Goal: Transaction & Acquisition: Purchase product/service

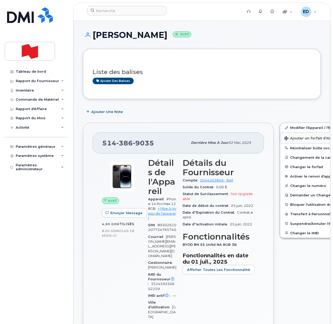
click at [288, 137] on span "Ajouter un forfait d’itinérance" at bounding box center [314, 138] width 60 height 5
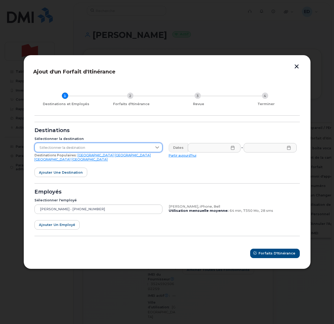
click at [134, 151] on span "Sélectionner la destination" at bounding box center [94, 147] width 118 height 9
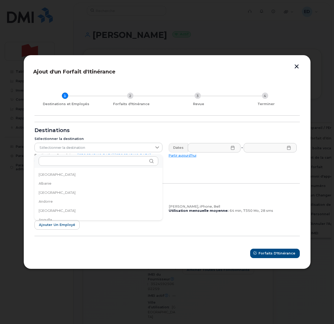
click at [188, 181] on form "Destinations Sélectionner la destination Sélectionner la destination Destinatio…" at bounding box center [168, 190] width 266 height 136
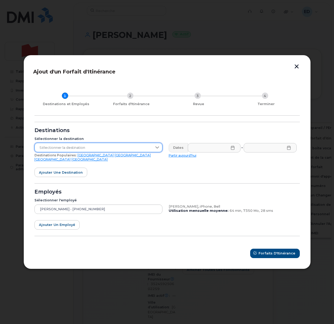
drag, startPoint x: 89, startPoint y: 148, endPoint x: 95, endPoint y: 150, distance: 6.1
click at [89, 148] on span "Sélectionner la destination" at bounding box center [94, 147] width 118 height 9
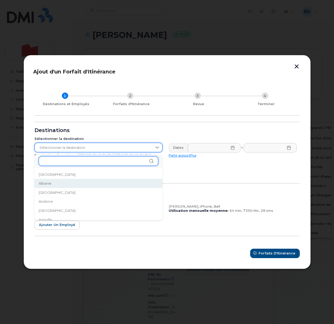
click at [115, 161] on input "text" at bounding box center [99, 160] width 120 height 9
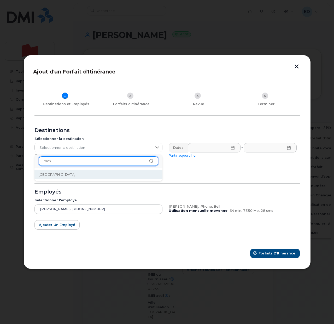
type input "mex"
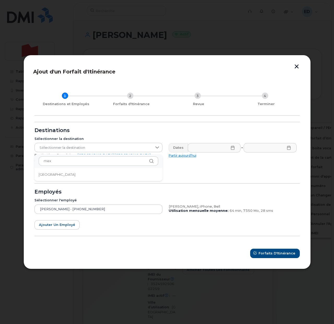
click at [56, 175] on li "[GEOGRAPHIC_DATA]" at bounding box center [99, 174] width 128 height 9
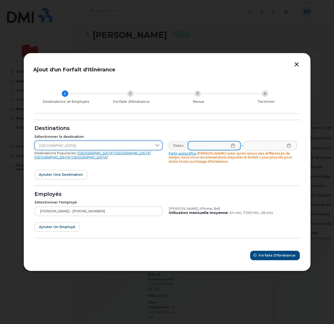
click at [232, 148] on input "text" at bounding box center [214, 145] width 53 height 9
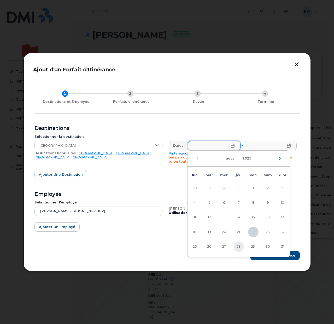
click at [238, 245] on span "28" at bounding box center [239, 246] width 10 height 10
type input "[DATE]"
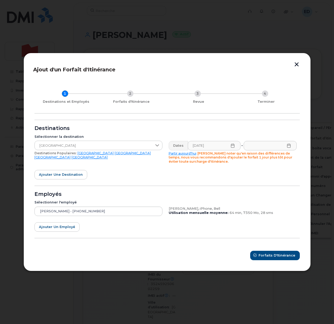
click at [287, 145] on icon at bounding box center [289, 146] width 4 height 4
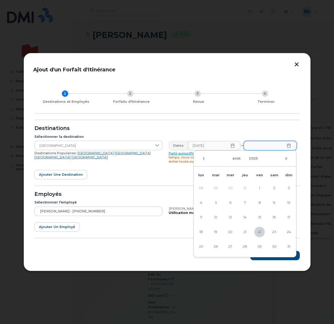
click at [287, 158] on icon "Mois suivant" at bounding box center [286, 158] width 3 height 4
click at [203, 202] on span "8" at bounding box center [201, 202] width 10 height 10
type input "[DATE]"
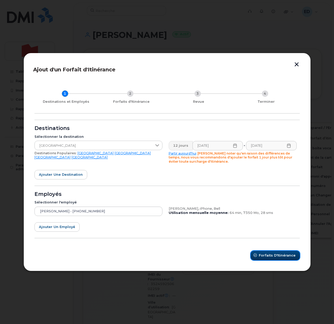
click at [270, 254] on span "Forfaits d'Itinérance" at bounding box center [277, 255] width 37 height 5
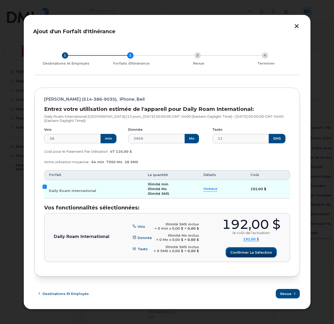
click at [242, 251] on span "Confirmer la sélection" at bounding box center [252, 252] width 42 height 5
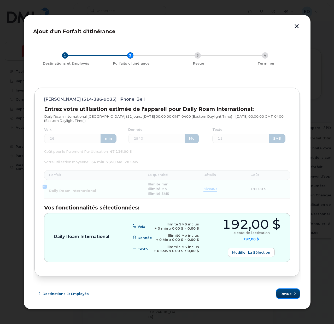
click at [289, 294] on span "Revue" at bounding box center [286, 293] width 11 height 5
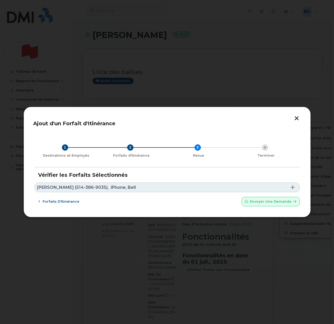
click at [187, 189] on link "[PERSON_NAME] (514-386-9035), iPhone, Bell" at bounding box center [168, 187] width 266 height 10
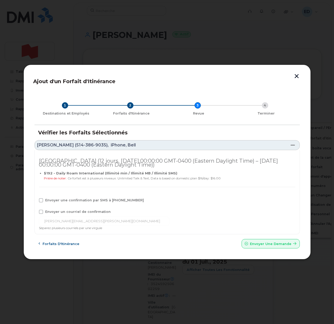
click at [42, 212] on span at bounding box center [41, 212] width 4 height 4
click at [35, 212] on input "Envoyer un courriel de confirmation" at bounding box center [34, 211] width 3 height 3
checkbox input "true"
drag, startPoint x: 39, startPoint y: 198, endPoint x: 43, endPoint y: 203, distance: 5.8
click at [40, 198] on span at bounding box center [41, 200] width 4 height 4
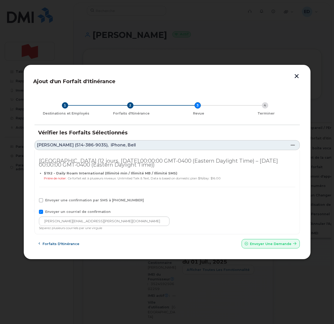
click at [35, 198] on input "Envoyer une confirmation par SMS à [PHONE_NUMBER]" at bounding box center [34, 199] width 3 height 3
checkbox input "true"
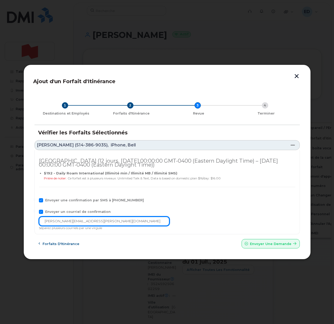
drag, startPoint x: 60, startPoint y: 224, endPoint x: 36, endPoint y: 224, distance: 23.8
click at [36, 224] on div "[GEOGRAPHIC_DATA] (12 jours, [DATE] 00:00:00 GMT-0400 (Eastern Daylight Time) –…" at bounding box center [168, 192] width 266 height 84
paste input "telecom-voix"
type input "[EMAIL_ADDRESS][DOMAIN_NAME]"
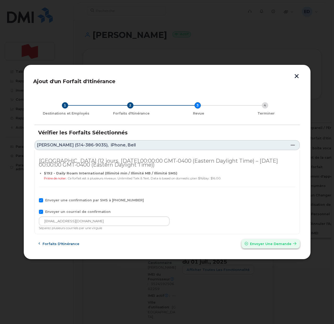
click at [259, 243] on span "Envoyer une Demande" at bounding box center [271, 243] width 42 height 5
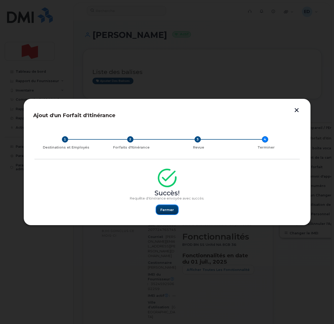
click at [167, 207] on span "Fermer" at bounding box center [168, 209] width 14 height 5
